Goal: Information Seeking & Learning: Learn about a topic

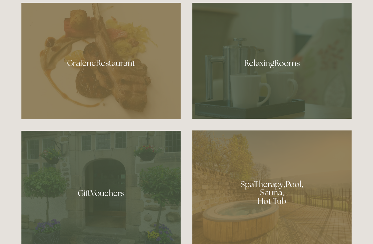
scroll to position [442, 0]
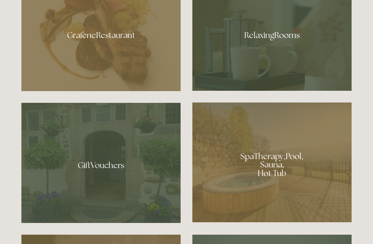
click at [135, 75] on div at bounding box center [100, 33] width 159 height 116
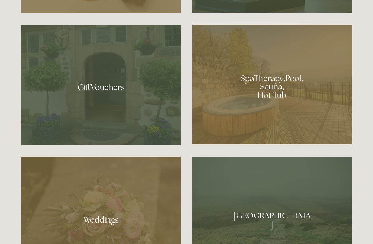
scroll to position [526, 0]
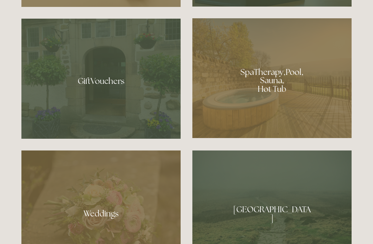
click at [280, 98] on div at bounding box center [271, 78] width 159 height 120
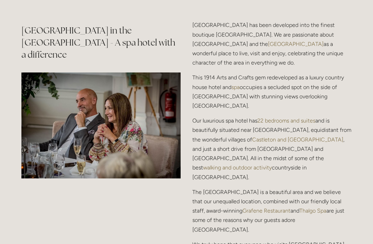
scroll to position [816, 0]
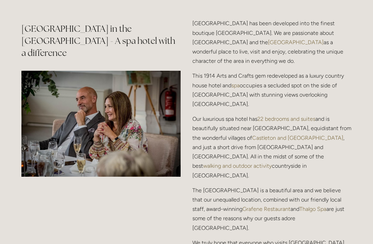
click at [121, 144] on img at bounding box center [100, 124] width 159 height 106
click at [130, 134] on img at bounding box center [100, 124] width 159 height 106
click at [129, 132] on img at bounding box center [100, 124] width 159 height 106
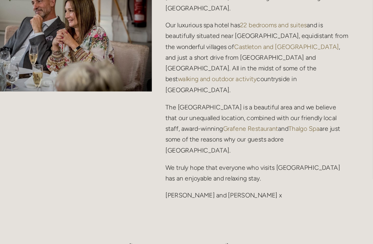
scroll to position [901, 0]
click at [111, 222] on h2 "Discover Losehill House Hotel & Spa" at bounding box center [186, 228] width 330 height 12
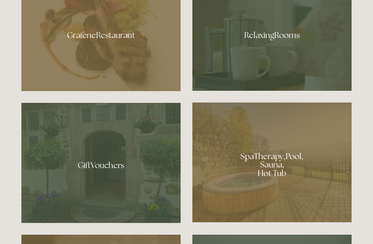
scroll to position [442, 0]
click at [238, 61] on div at bounding box center [271, 33] width 159 height 116
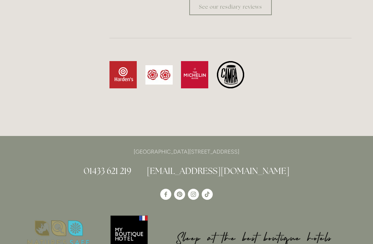
scroll to position [2056, 0]
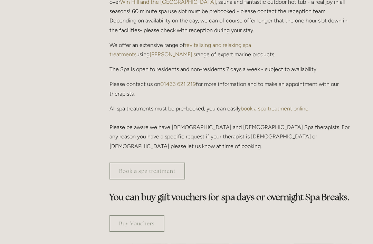
scroll to position [276, 0]
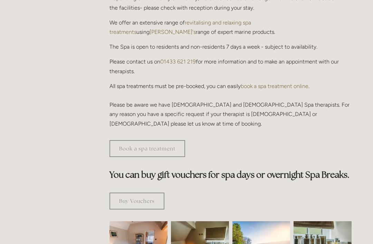
click at [230, 193] on div "Buy Vouchers" at bounding box center [230, 201] width 242 height 17
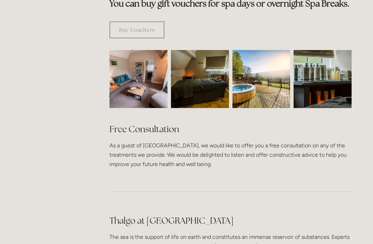
scroll to position [447, 0]
click at [149, 73] on img at bounding box center [138, 79] width 87 height 58
click at [150, 74] on img at bounding box center [138, 79] width 87 height 58
click at [150, 78] on img at bounding box center [138, 79] width 87 height 58
click at [151, 75] on img at bounding box center [138, 79] width 87 height 58
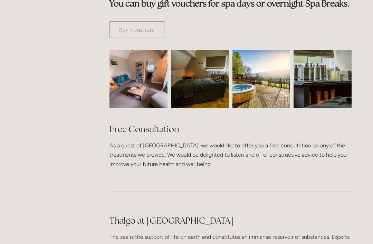
click at [196, 74] on img at bounding box center [199, 79] width 87 height 58
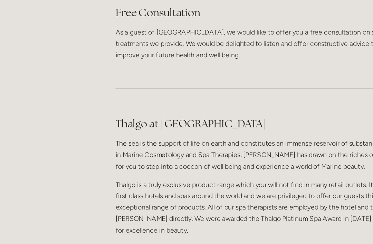
scroll to position [549, 0]
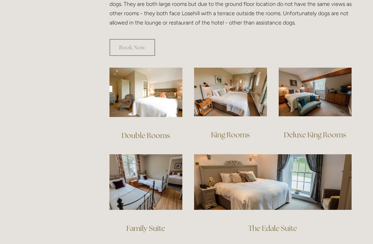
scroll to position [440, 0]
click at [207, 82] on img at bounding box center [230, 92] width 73 height 49
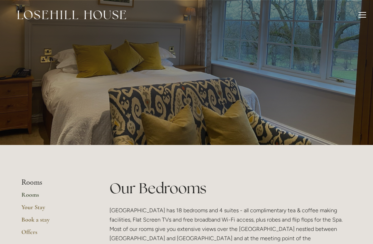
scroll to position [462, 0]
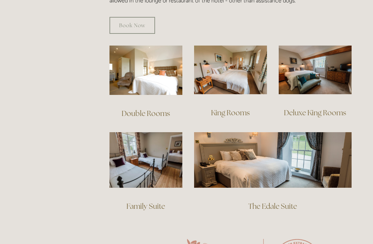
click at [318, 76] on img at bounding box center [315, 70] width 73 height 49
click at [151, 68] on img at bounding box center [145, 70] width 73 height 49
click at [141, 150] on img at bounding box center [145, 160] width 73 height 56
click at [238, 144] on img at bounding box center [272, 159] width 157 height 55
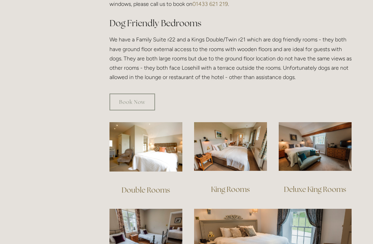
scroll to position [385, 0]
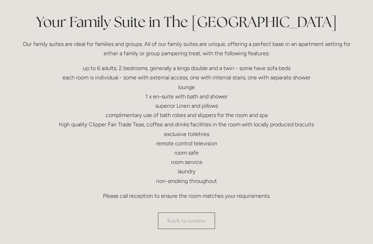
scroll to position [137, 0]
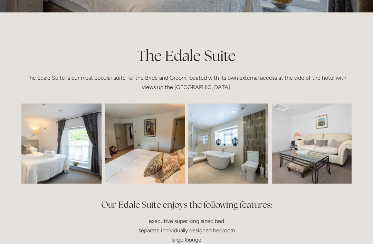
scroll to position [133, 0]
click at [83, 152] on img at bounding box center [45, 144] width 120 height 80
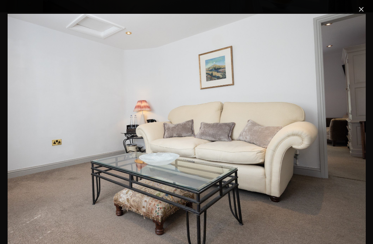
click at [363, 12] on link "Close" at bounding box center [361, 9] width 8 height 8
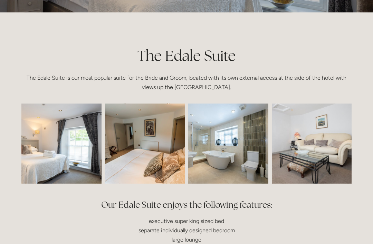
click at [364, 6] on link "Close" at bounding box center [361, 9] width 8 height 8
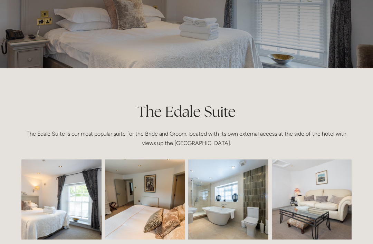
scroll to position [57, 0]
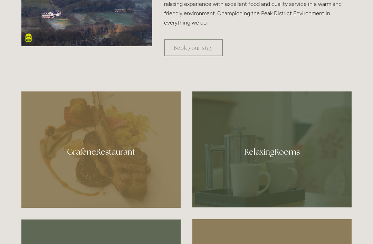
scroll to position [310, 0]
